Goal: Task Accomplishment & Management: Use online tool/utility

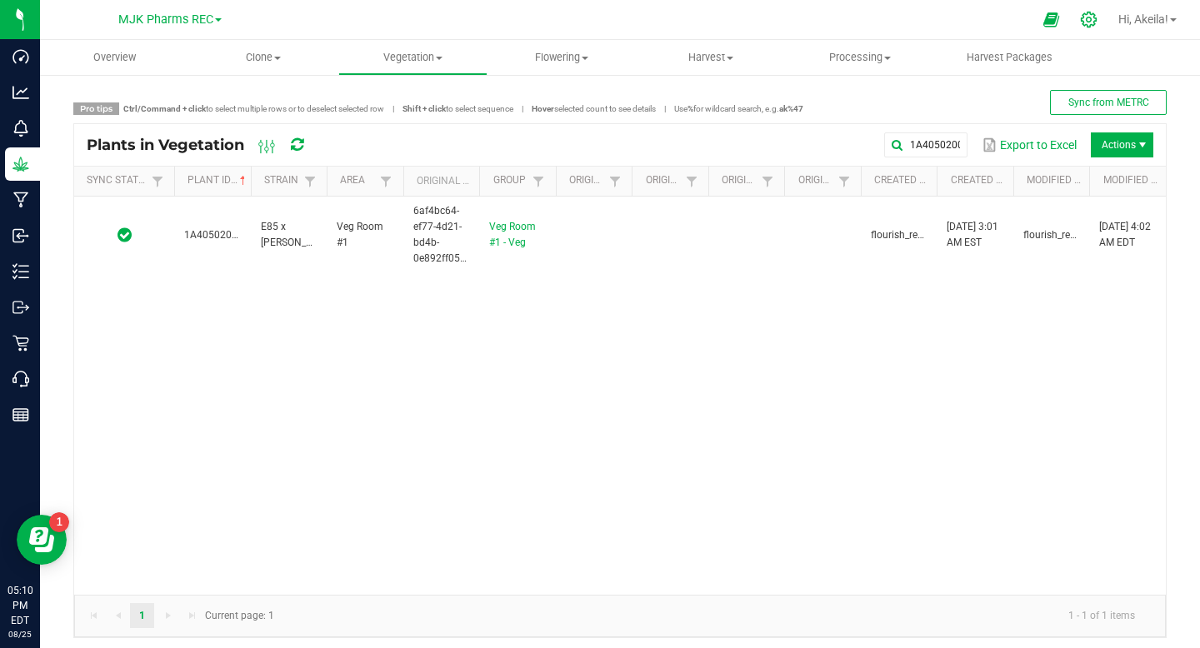
click at [1089, 18] on icon at bounding box center [1088, 19] width 17 height 17
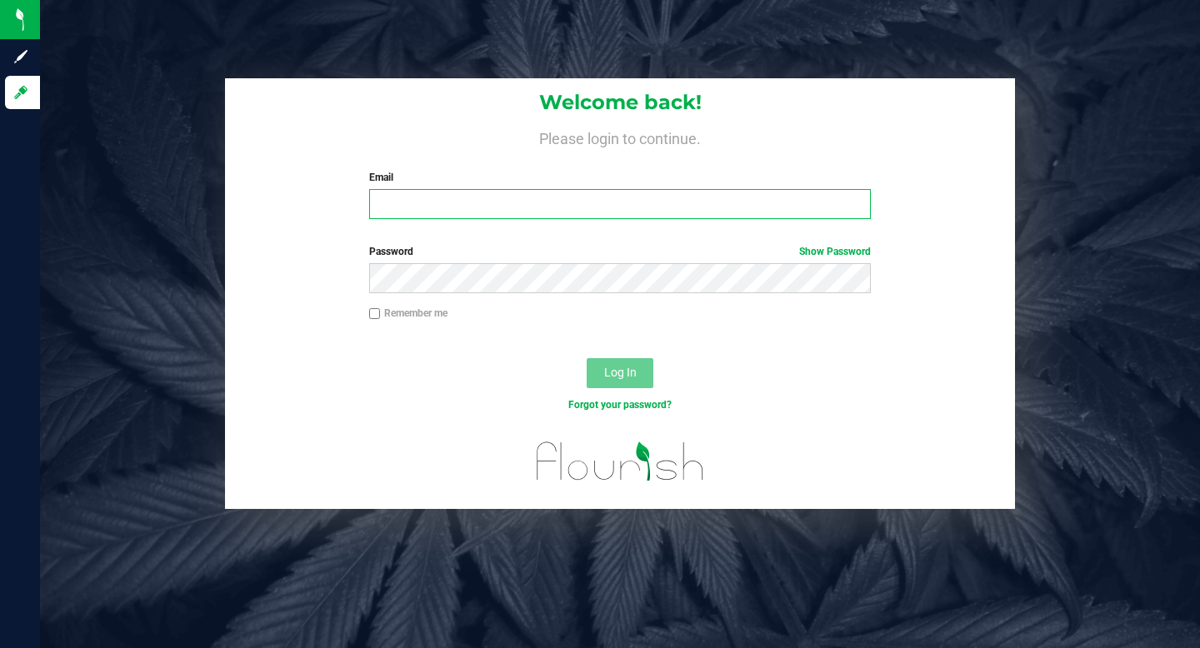
type input "[EMAIL_ADDRESS][DOMAIN_NAME]"
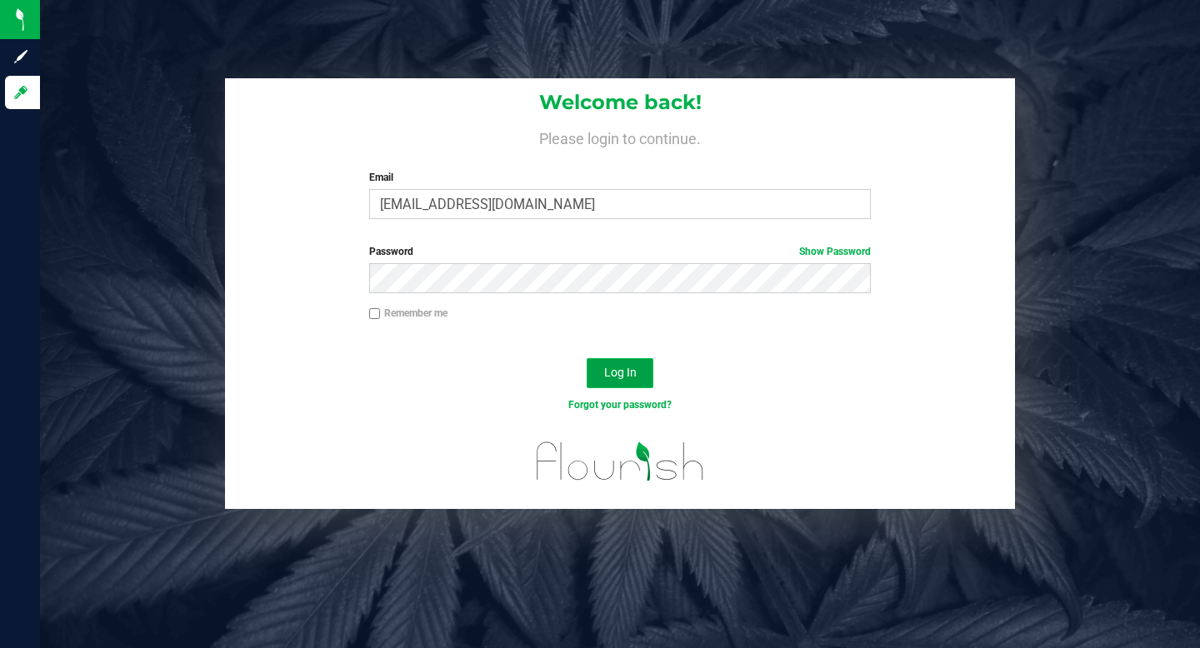
click at [613, 371] on span "Log In" at bounding box center [620, 372] width 32 height 13
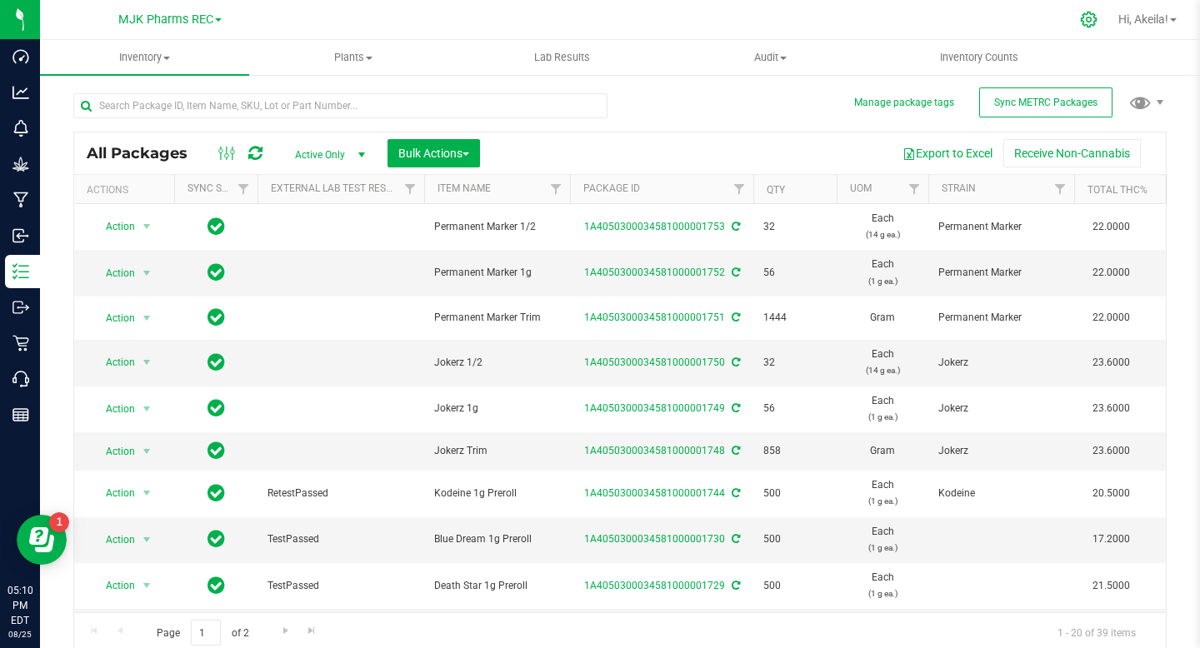
click at [1082, 26] on icon at bounding box center [1088, 19] width 17 height 17
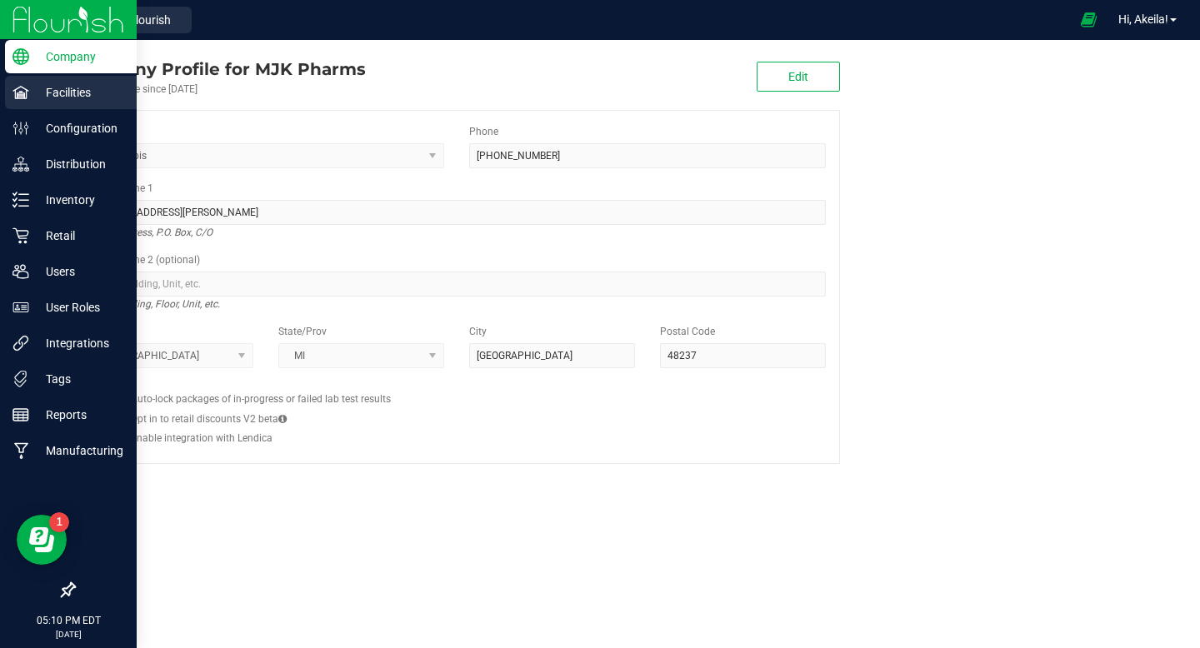
click at [25, 98] on icon at bounding box center [20, 92] width 17 height 17
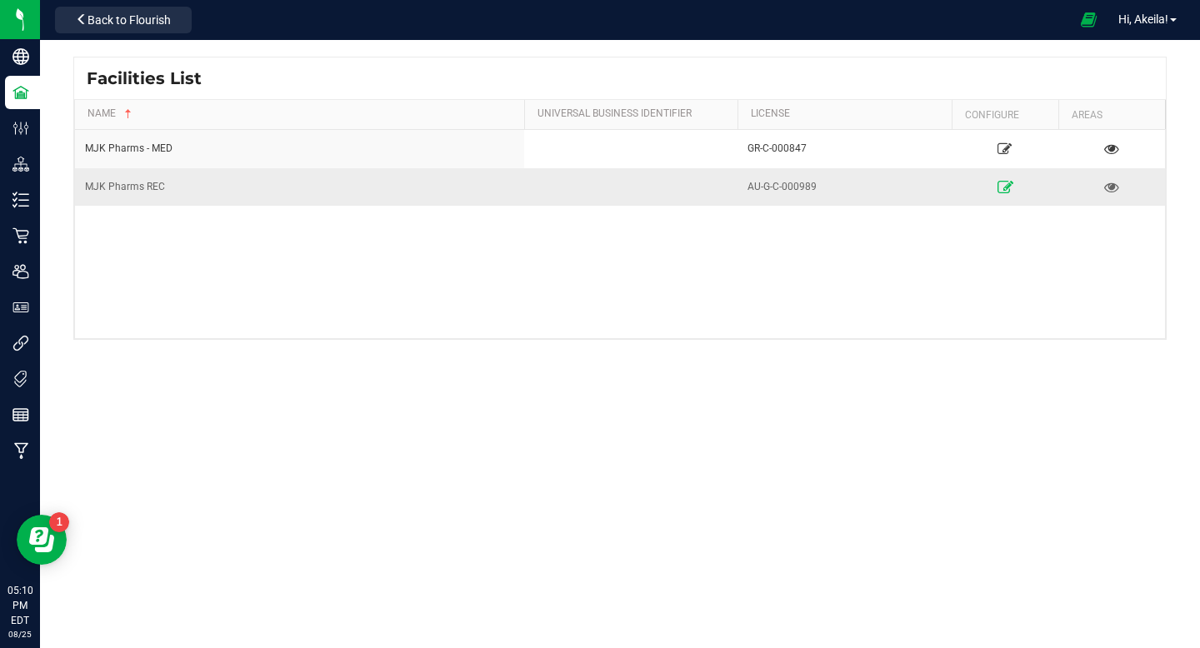
click at [1002, 196] on link at bounding box center [1005, 186] width 96 height 27
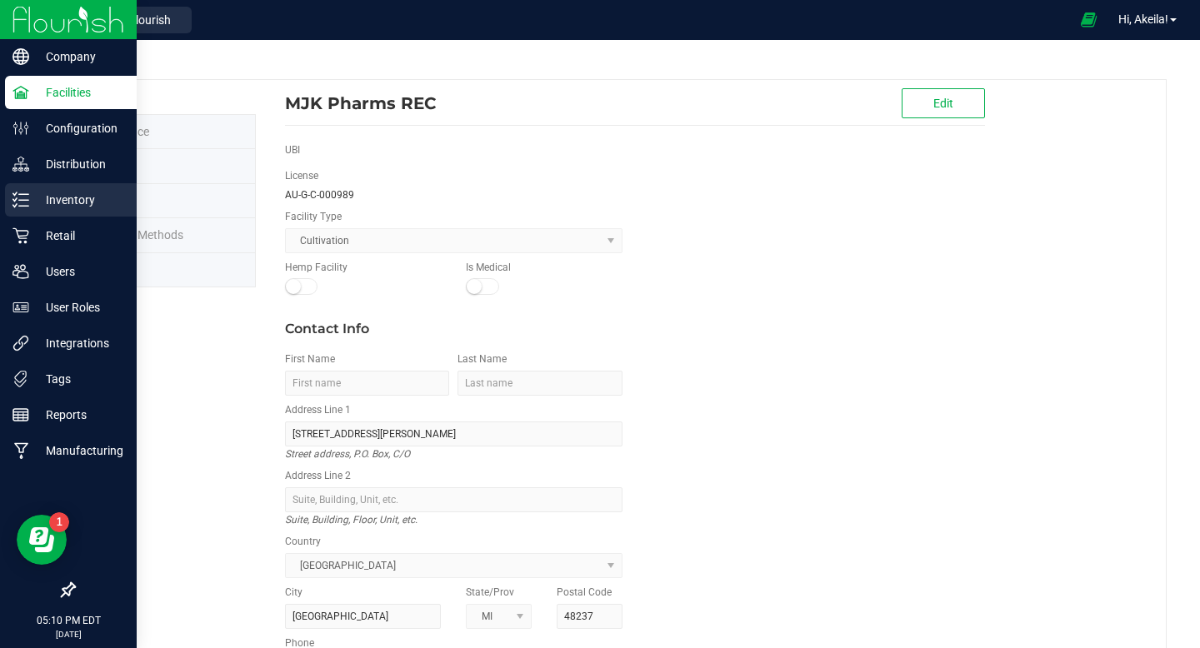
click at [110, 188] on div "Inventory" at bounding box center [71, 199] width 132 height 33
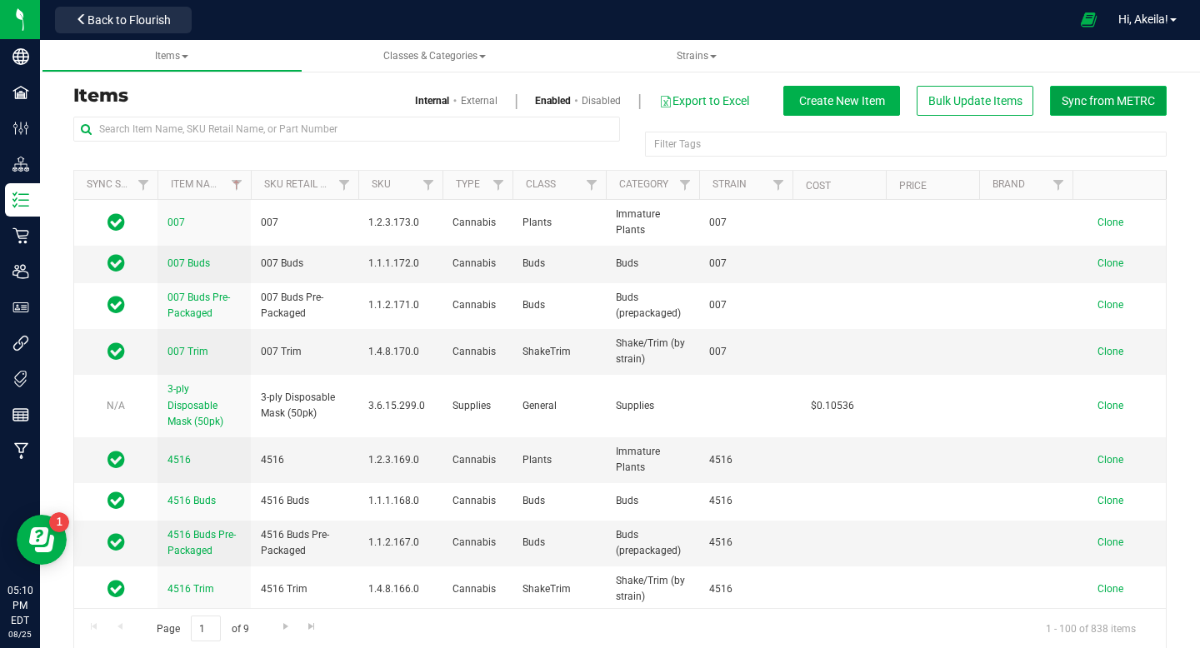
click at [1115, 102] on span "Sync from METRC" at bounding box center [1108, 100] width 93 height 13
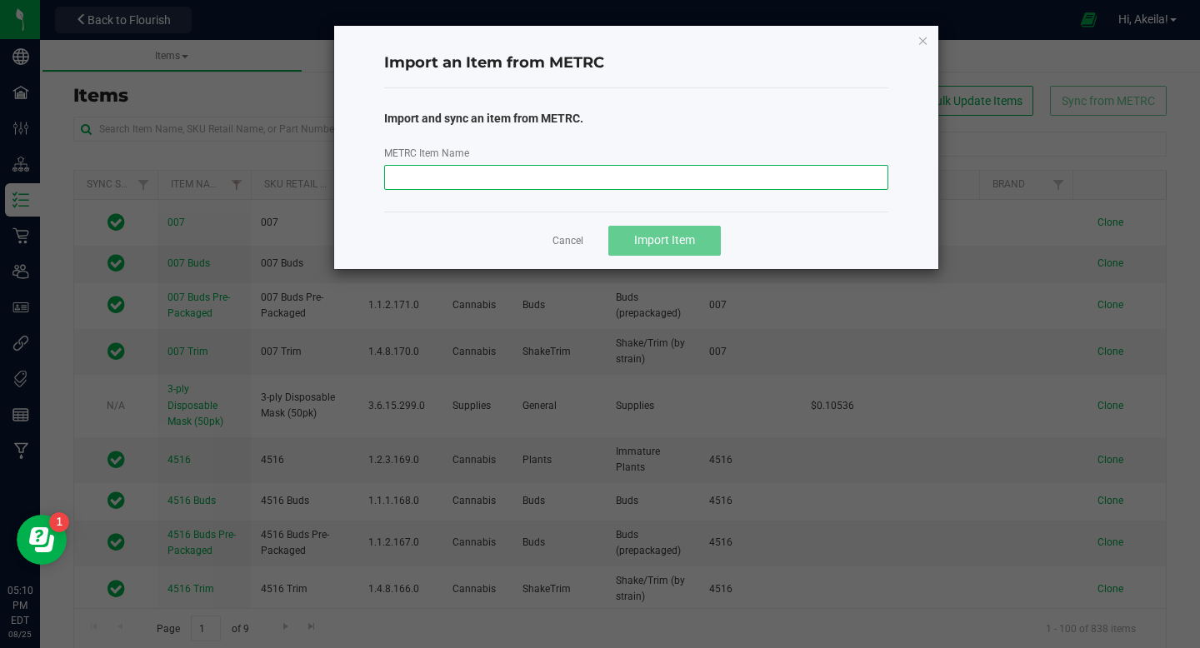
click at [717, 184] on input "METRC Item Name" at bounding box center [636, 177] width 505 height 25
type input "Blue Hemi Trim"
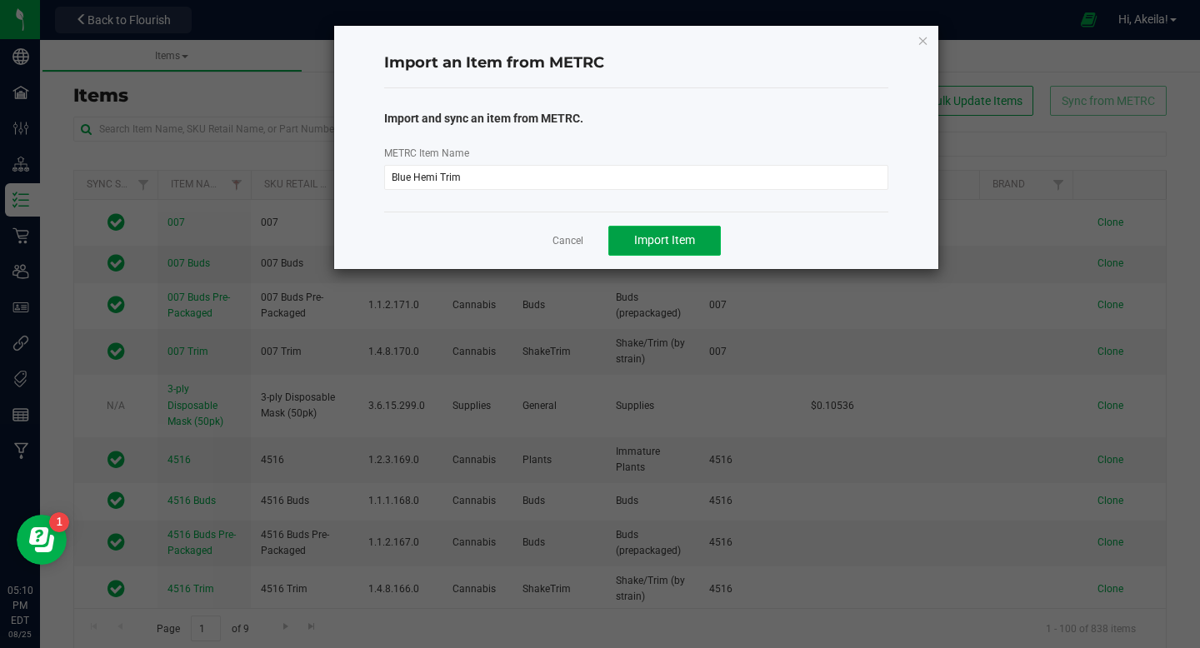
click at [707, 239] on button "Import Item" at bounding box center [664, 241] width 112 height 30
click at [656, 243] on span "Sync Another?" at bounding box center [664, 239] width 75 height 13
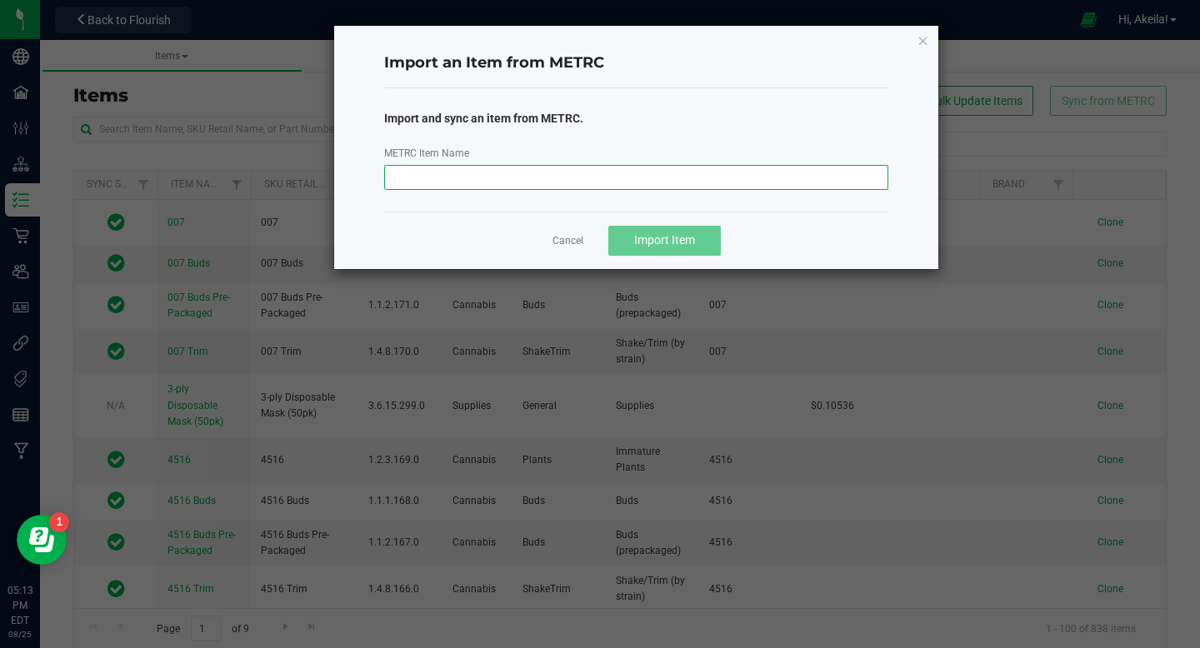
click at [530, 182] on input "METRC Item Name" at bounding box center [636, 177] width 505 height 25
type input "Blue Hemi Trim"
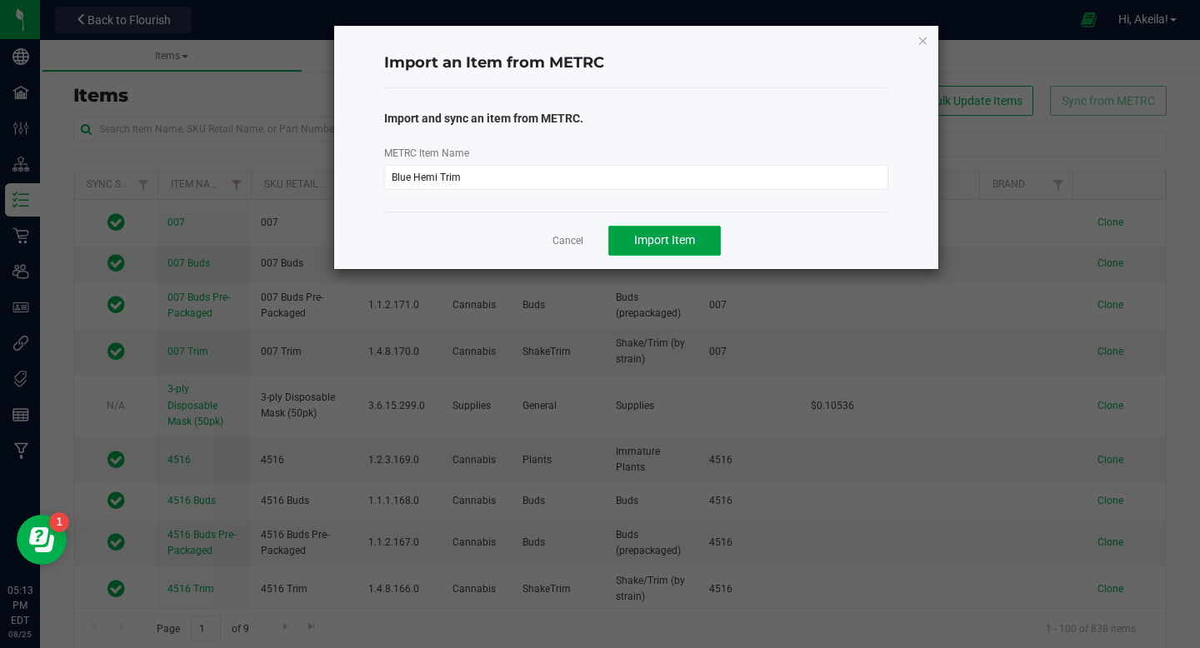
click at [667, 247] on button "Import Item" at bounding box center [664, 241] width 112 height 30
